Goal: Navigation & Orientation: Find specific page/section

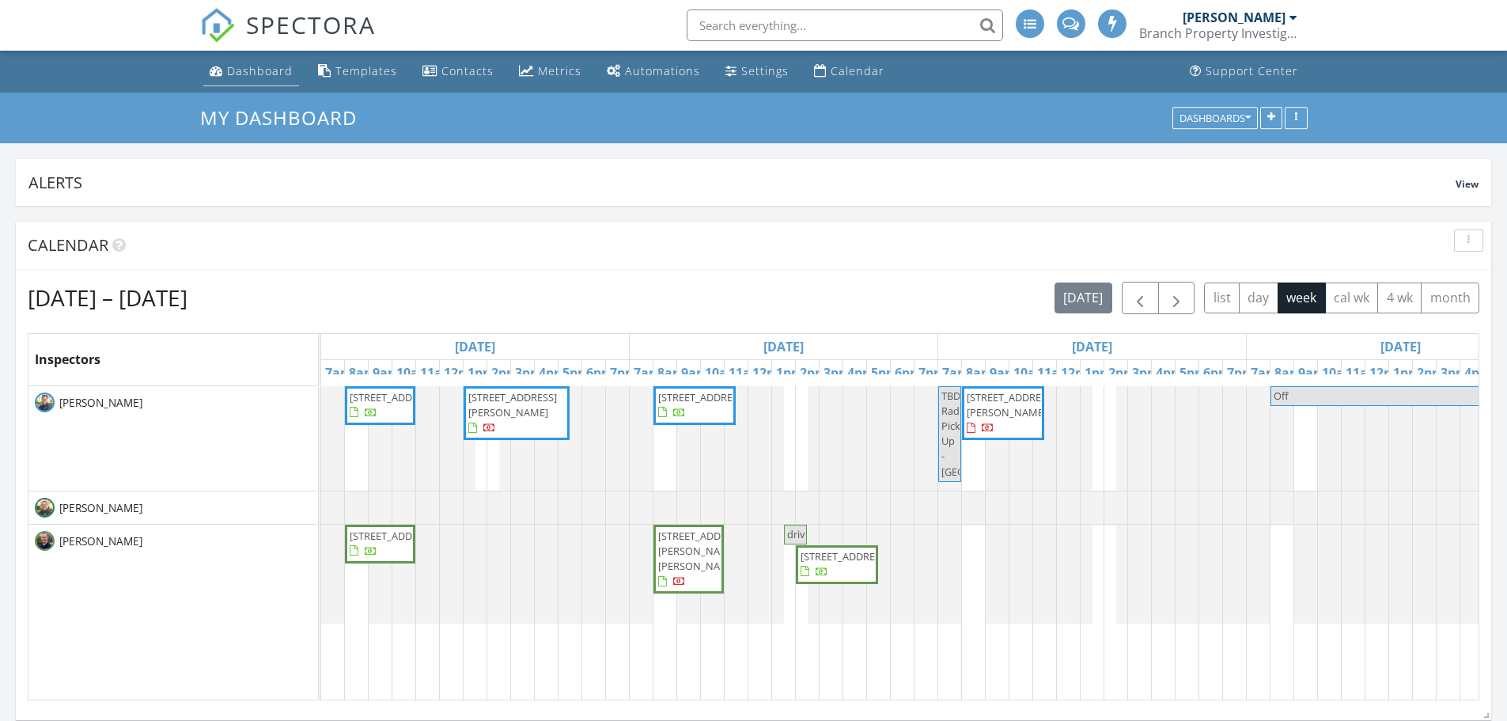
scroll to position [158, 0]
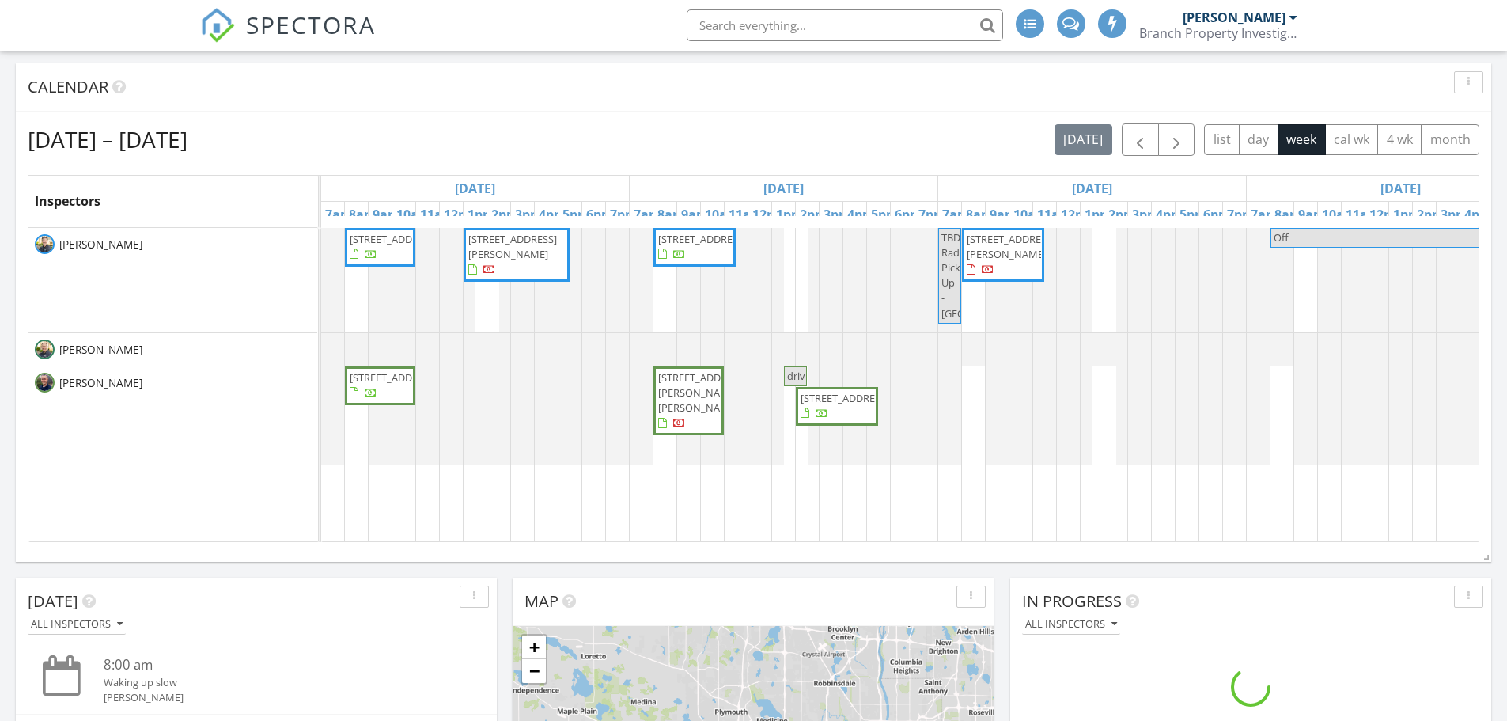
click at [260, 72] on div "Calendar" at bounding box center [753, 87] width 1475 height 48
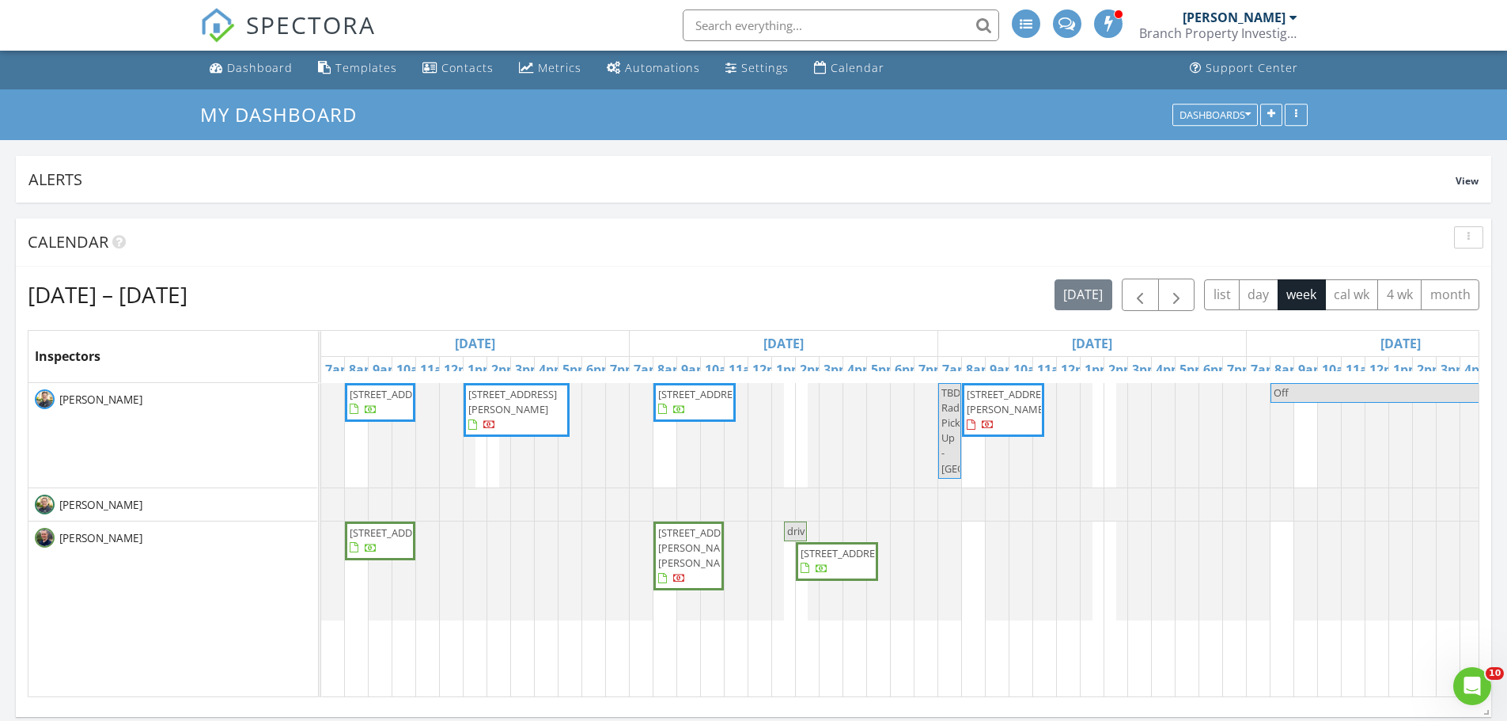
scroll to position [0, 0]
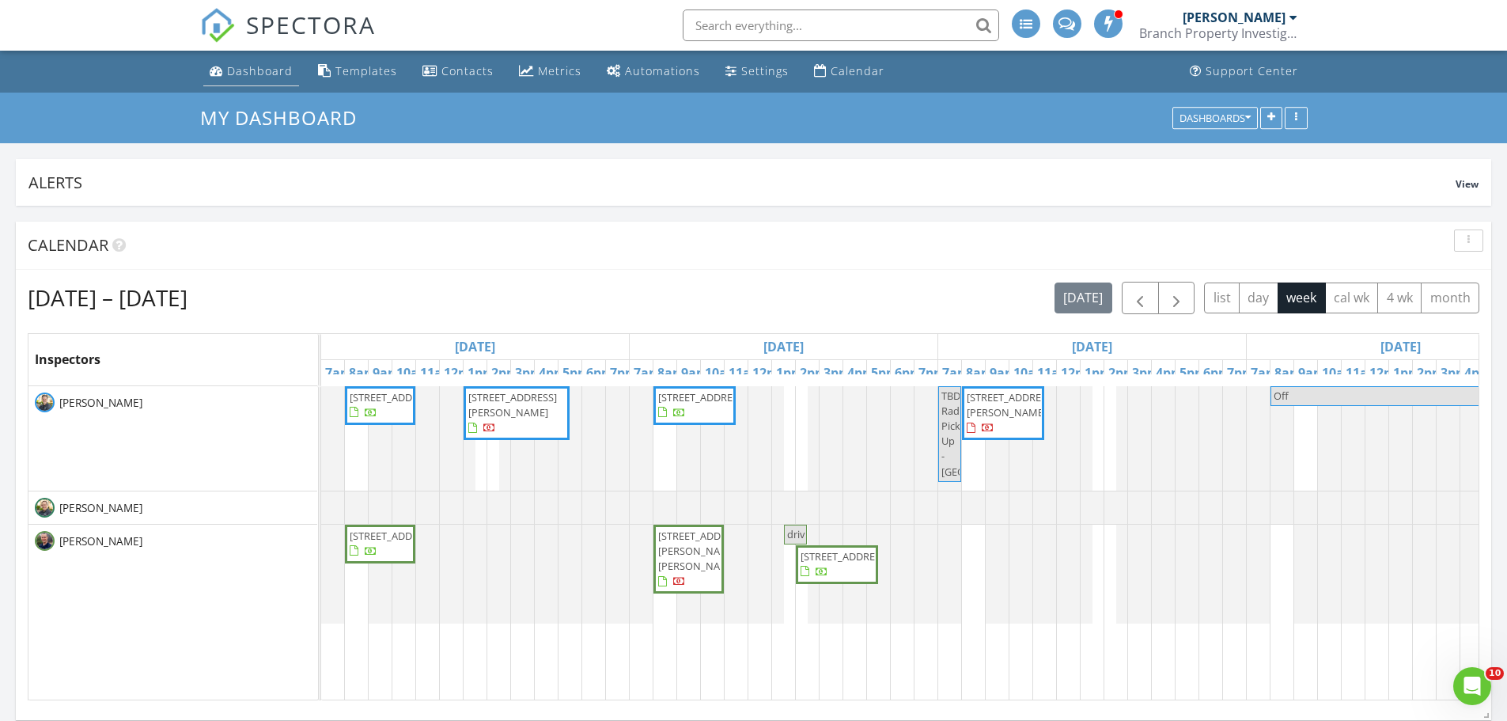
click at [267, 70] on div "Dashboard" at bounding box center [260, 70] width 66 height 15
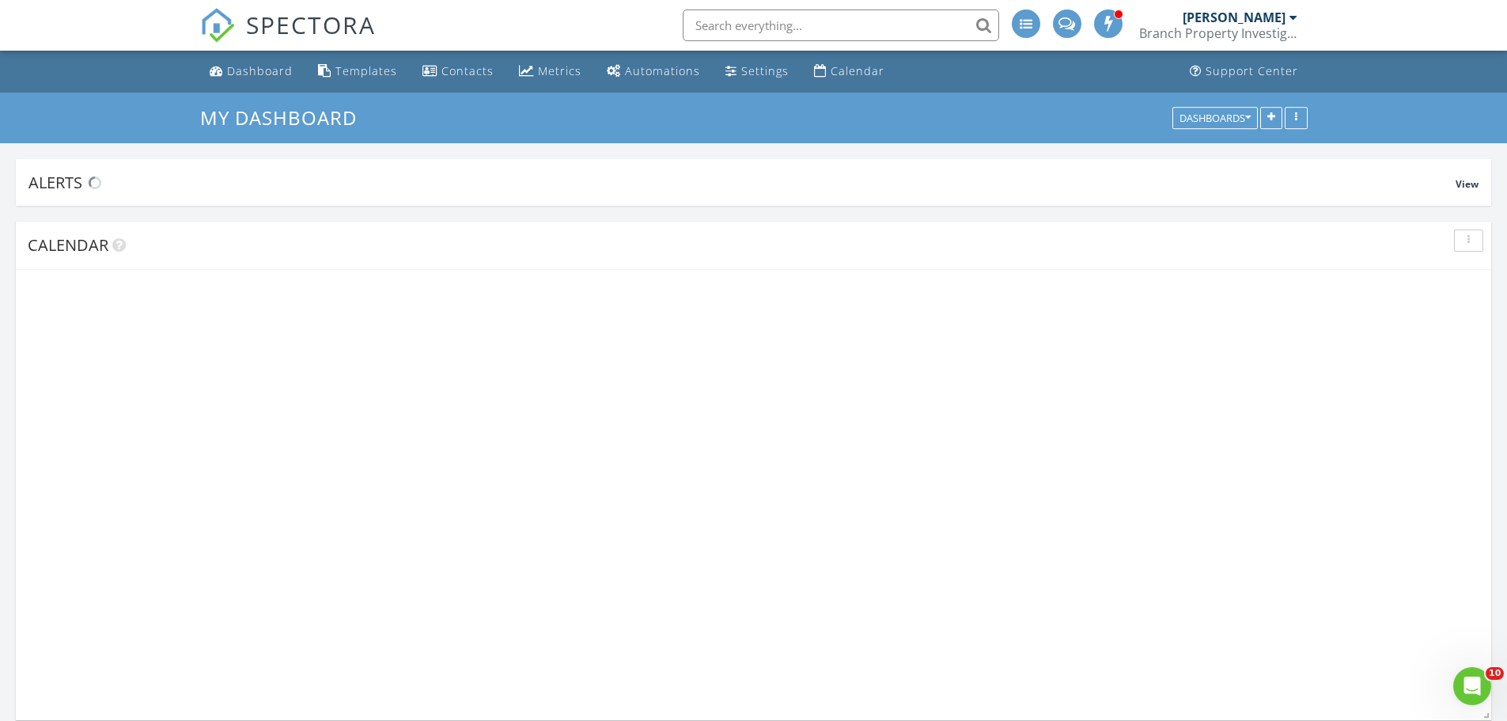
scroll to position [1029, 1532]
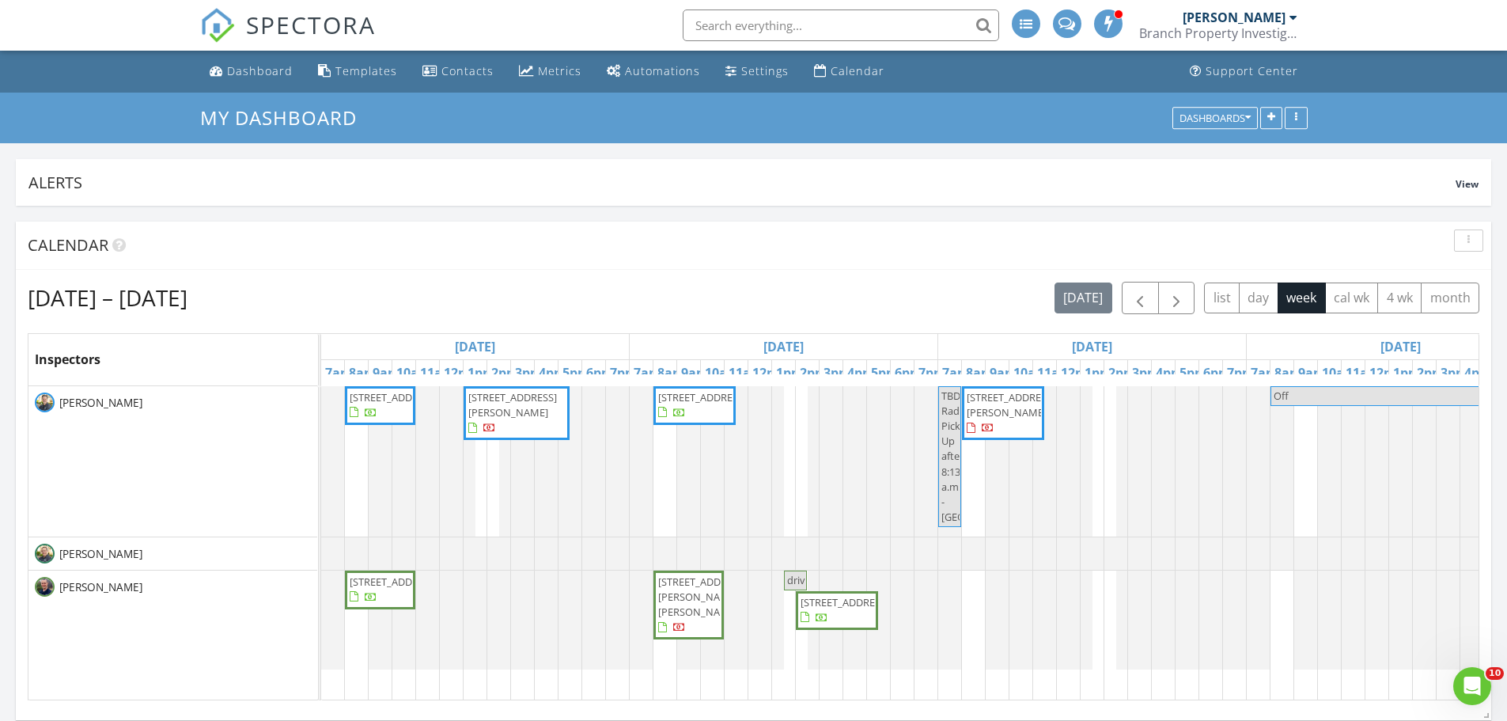
click at [369, 404] on span "[STREET_ADDRESS]" at bounding box center [394, 397] width 89 height 14
